Goal: Information Seeking & Learning: Learn about a topic

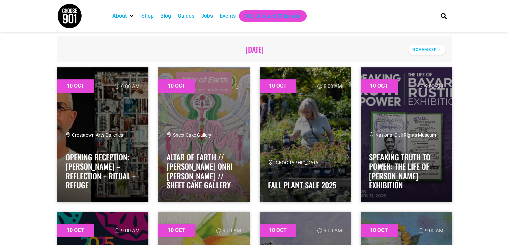
click at [431, 47] on div "November" at bounding box center [427, 50] width 37 height 10
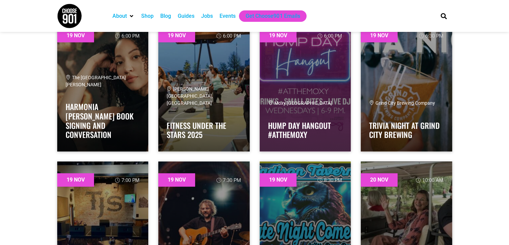
scroll to position [8139, 0]
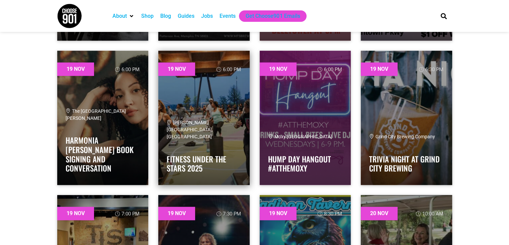
click at [213, 132] on span "[PERSON_NAME][GEOGRAPHIC_DATA], [GEOGRAPHIC_DATA]" at bounding box center [190, 129] width 46 height 19
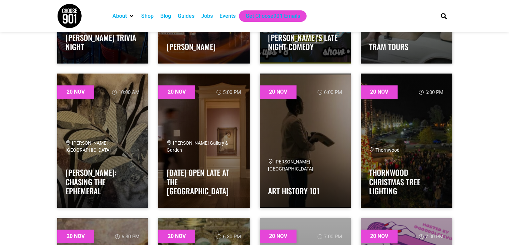
scroll to position [8440, 0]
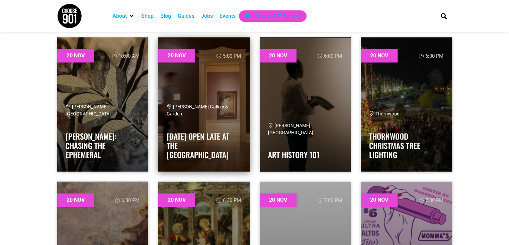
click at [226, 91] on link at bounding box center [203, 104] width 91 height 134
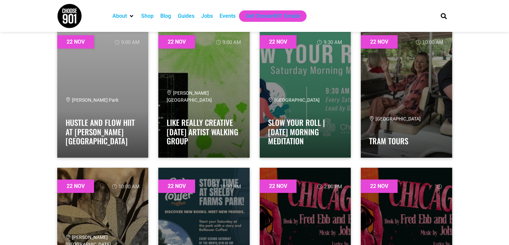
scroll to position [9579, 0]
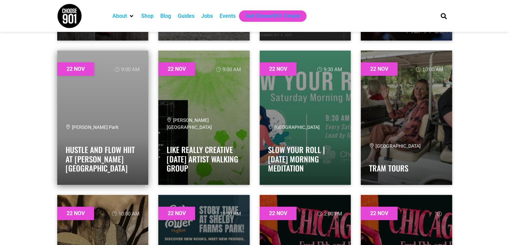
click at [84, 106] on link at bounding box center [102, 118] width 91 height 134
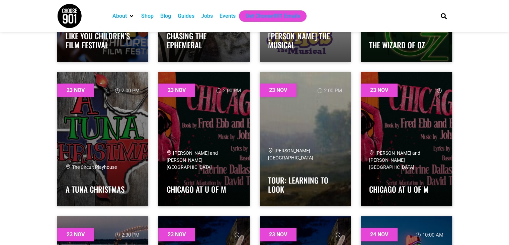
scroll to position [10283, 0]
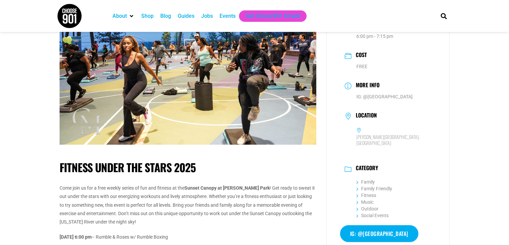
scroll to position [134, 0]
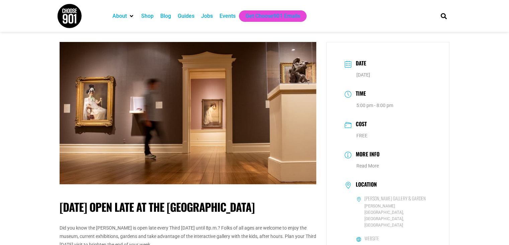
scroll to position [100, 0]
